Goal: Task Accomplishment & Management: Manage account settings

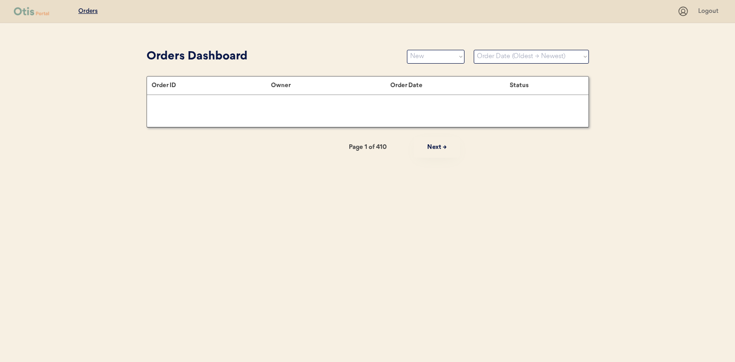
select select ""new""
select select ""Order Date (Oldest → Newest)""
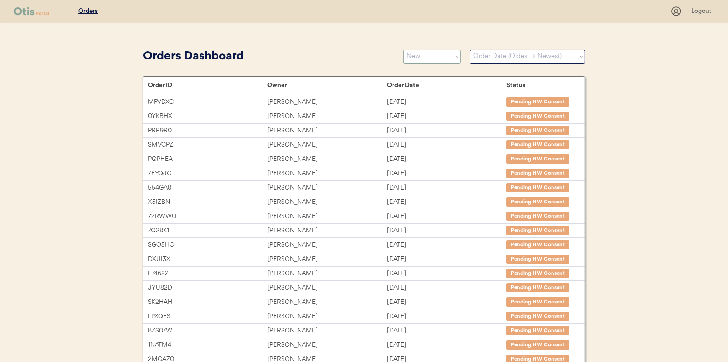
click at [409, 57] on select "Status On Hold New In Progress Complete Pending HW Consent Cancelled" at bounding box center [432, 57] width 58 height 14
click at [403, 50] on select "Status On Hold New In Progress Complete Pending HW Consent Cancelled" at bounding box center [432, 57] width 58 height 14
click at [416, 59] on select "Status On Hold New In Progress Complete Pending HW Consent Cancelled" at bounding box center [432, 57] width 58 height 14
select select ""new""
click at [403, 50] on select "Status On Hold New In Progress Complete Pending HW Consent Cancelled" at bounding box center [432, 57] width 58 height 14
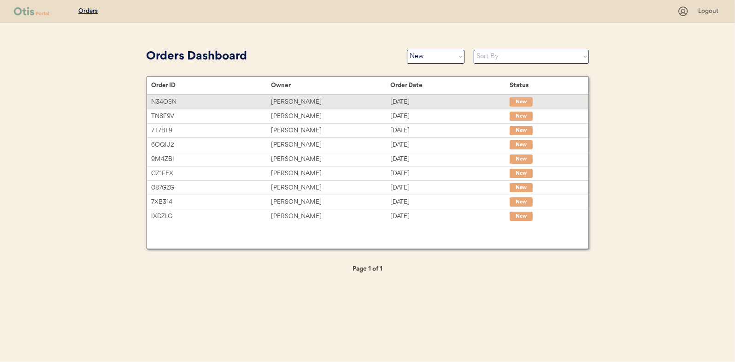
click at [291, 101] on div "[PERSON_NAME]" at bounding box center [330, 102] width 119 height 11
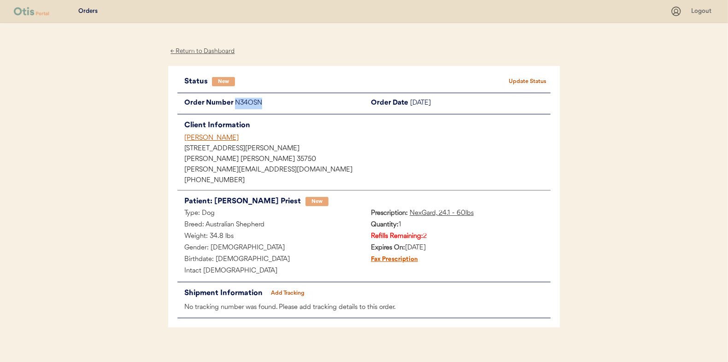
drag, startPoint x: 267, startPoint y: 101, endPoint x: 234, endPoint y: 102, distance: 32.7
click at [234, 102] on div "Order Number N34OSN" at bounding box center [270, 104] width 187 height 12
drag, startPoint x: 234, startPoint y: 102, endPoint x: 241, endPoint y: 103, distance: 6.5
copy div "N34OSN"
click at [528, 79] on button "Update Status" at bounding box center [528, 81] width 46 height 13
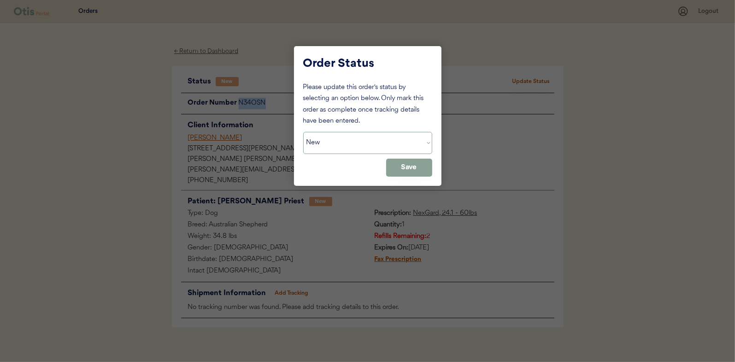
click at [328, 141] on select "Status On Hold New In Progress Complete Pending HW Consent Cancelled" at bounding box center [367, 143] width 129 height 22
select select ""on_hold""
click at [303, 132] on select "Status On Hold New In Progress Complete Pending HW Consent Cancelled" at bounding box center [367, 143] width 129 height 22
click at [419, 169] on button "Save" at bounding box center [409, 168] width 46 height 18
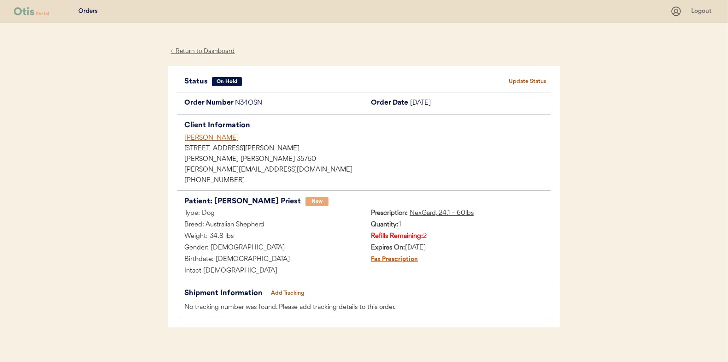
click at [203, 53] on div "← Return to Dashboard" at bounding box center [202, 51] width 69 height 11
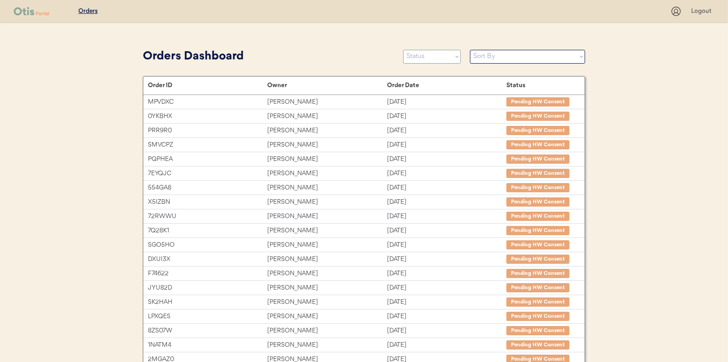
click at [419, 51] on select "Status On Hold New In Progress Complete Pending HW Consent Cancelled" at bounding box center [432, 57] width 58 height 14
select select ""new""
click at [403, 50] on select "Status On Hold New In Progress Complete Pending HW Consent Cancelled" at bounding box center [432, 57] width 58 height 14
